Goal: Find specific page/section

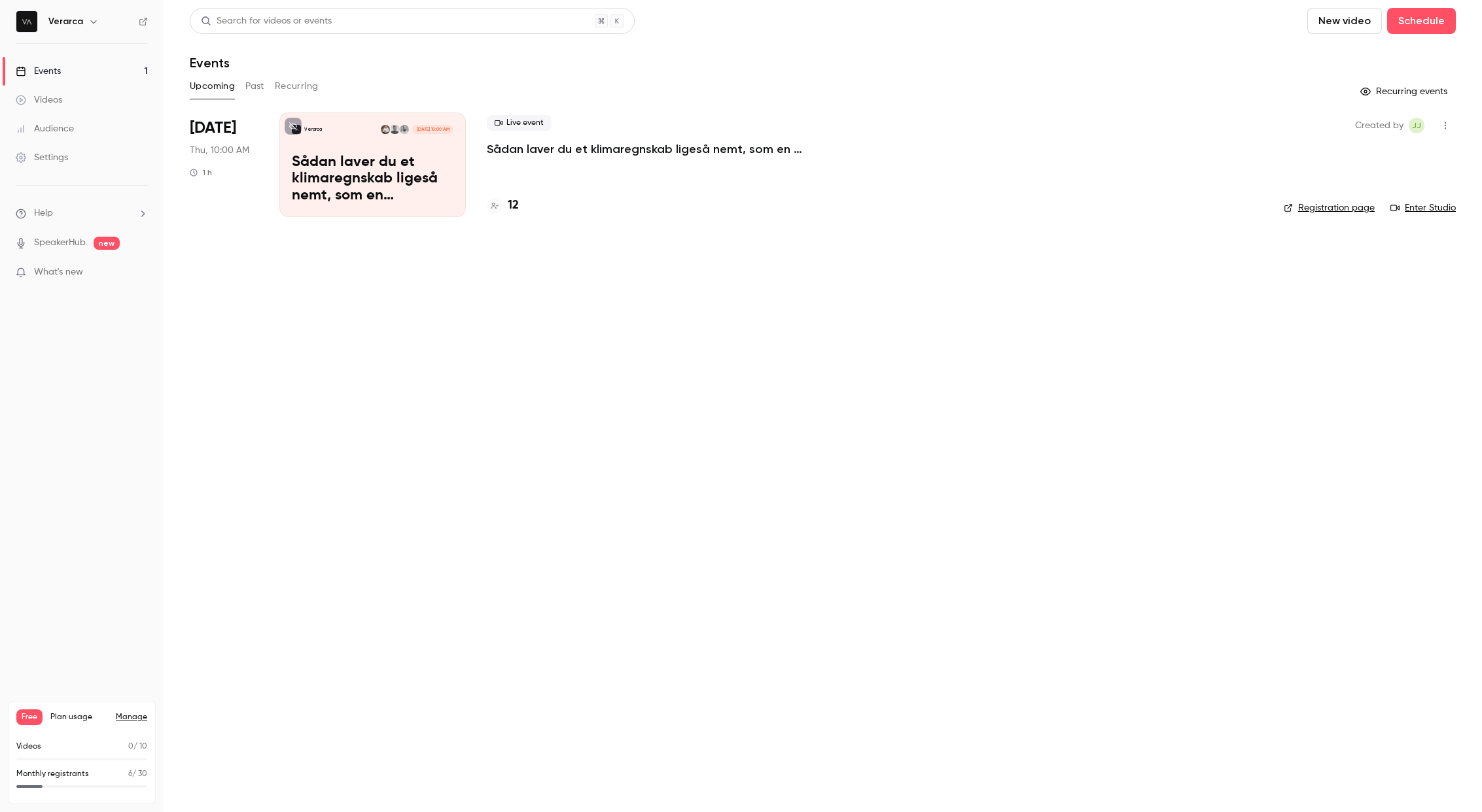
click at [509, 201] on h4 "12" at bounding box center [514, 206] width 11 height 18
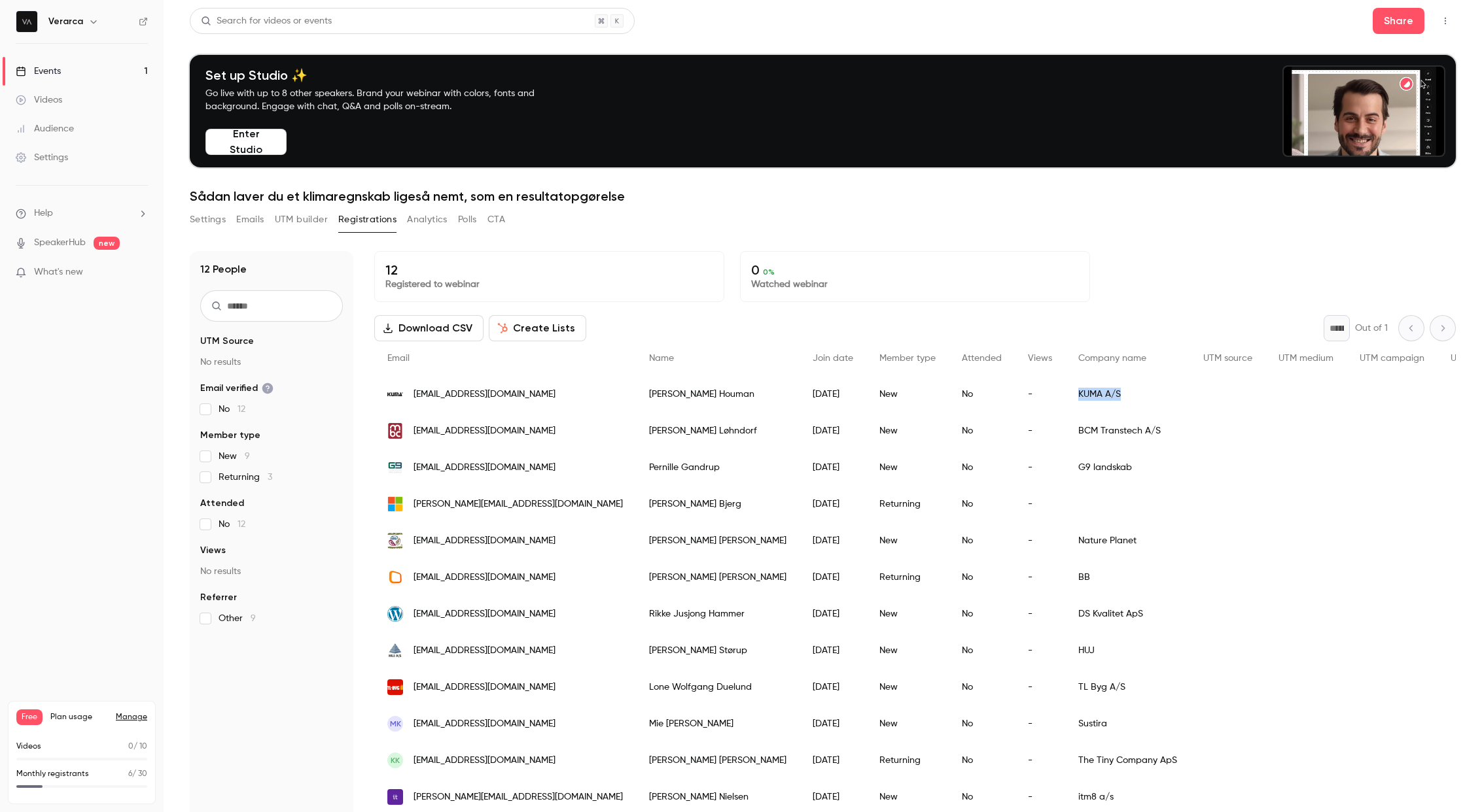
copy div "KUMA A/S"
drag, startPoint x: 993, startPoint y: 397, endPoint x: 941, endPoint y: 397, distance: 52.0
click at [1065, 397] on div "KUMA A/S" at bounding box center [1127, 394] width 125 height 37
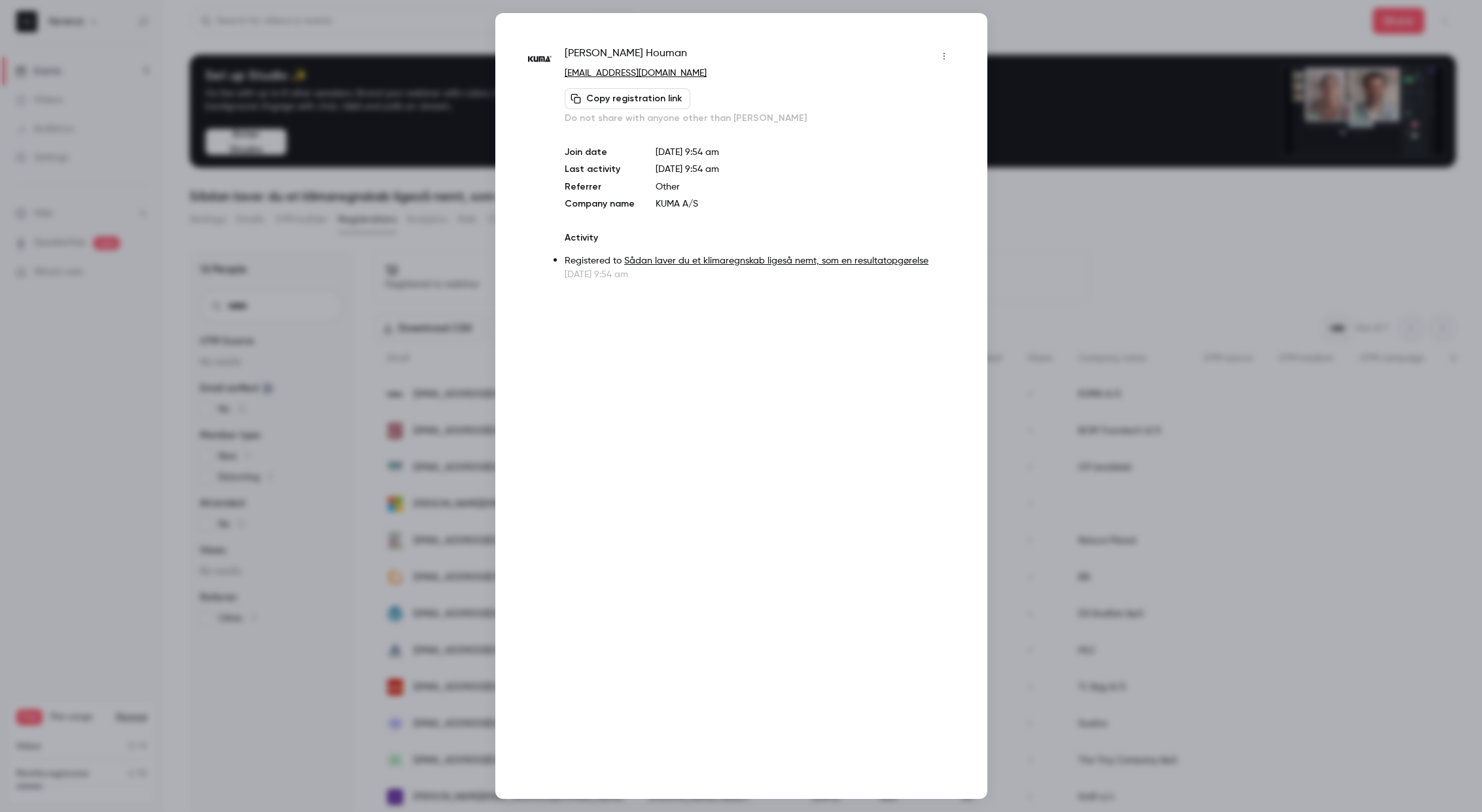
click at [373, 290] on div at bounding box center [741, 406] width 1482 height 812
